Goal: Find specific page/section: Find specific page/section

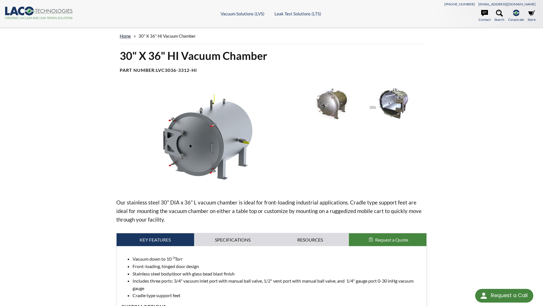
click at [125, 37] on link "home" at bounding box center [125, 35] width 11 height 5
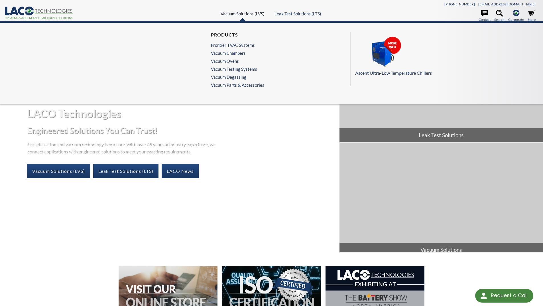
click at [234, 13] on link "Vacuum Solutions (LVS)" at bounding box center [243, 13] width 44 height 5
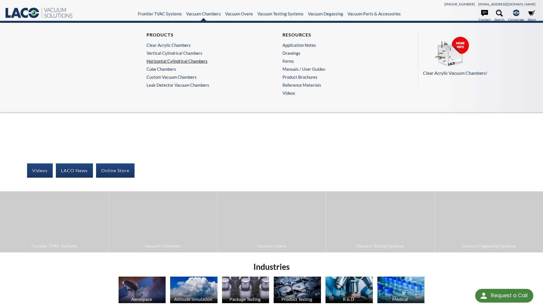
click at [170, 60] on link "Horizontal Cylindrical Chambers" at bounding box center [201, 60] width 111 height 5
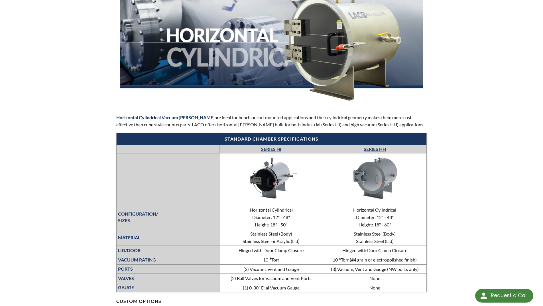
scroll to position [85, 0]
